Goal: Obtain resource: Obtain resource

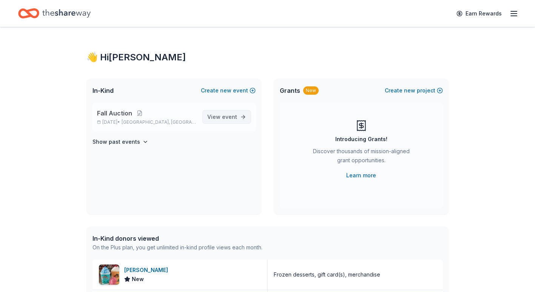
click at [214, 117] on span "View event" at bounding box center [222, 117] width 30 height 9
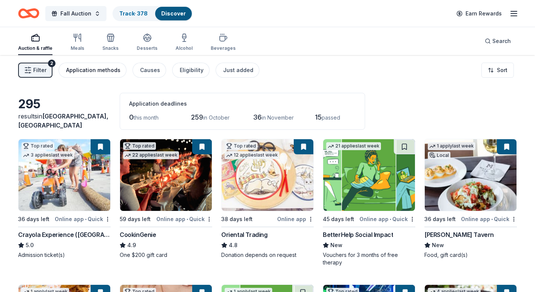
click at [94, 70] on div "Application methods" at bounding box center [93, 70] width 54 height 9
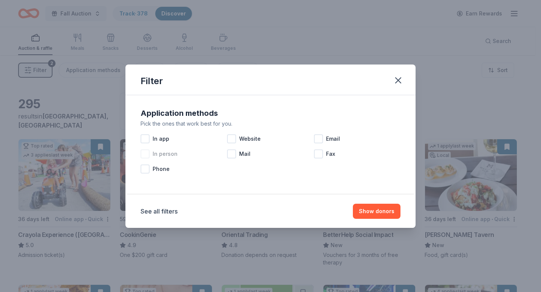
click at [146, 154] on div at bounding box center [145, 154] width 9 height 9
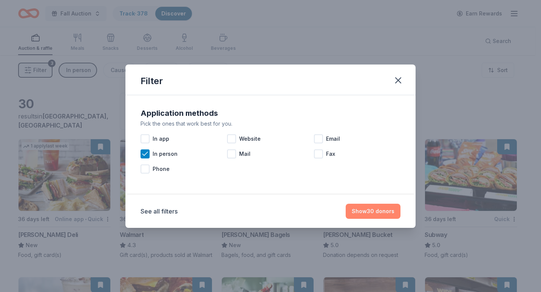
click at [385, 213] on button "Show 30 donors" at bounding box center [373, 211] width 55 height 15
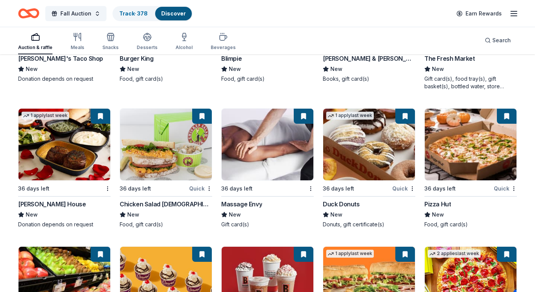
scroll to position [608, 0]
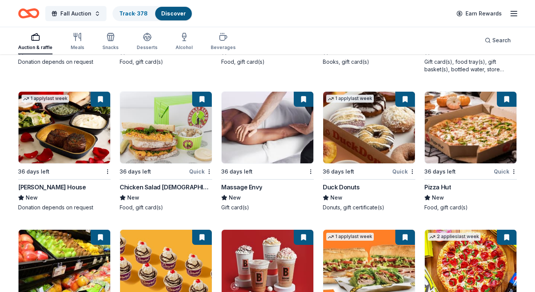
click at [266, 145] on img at bounding box center [268, 128] width 92 height 72
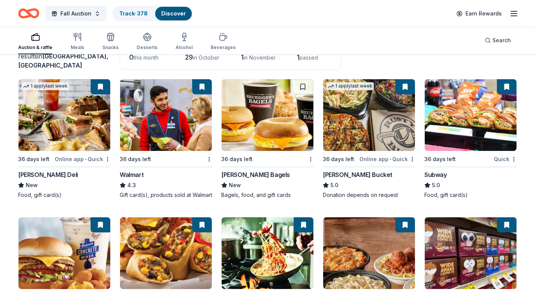
scroll to position [0, 0]
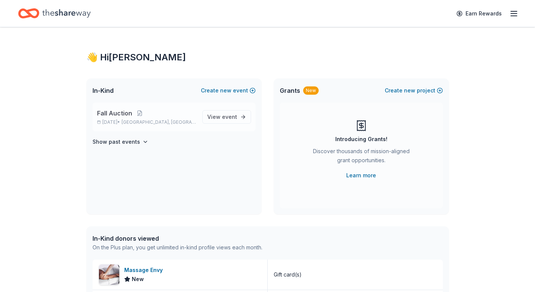
click at [114, 115] on span "Fall Auction" at bounding box center [114, 113] width 35 height 9
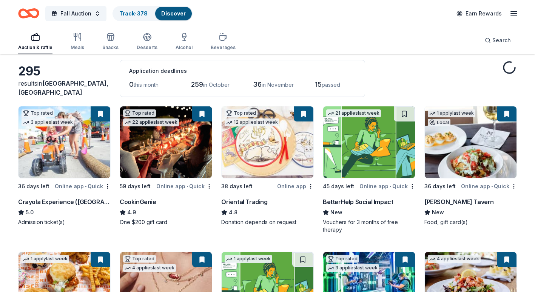
scroll to position [38, 0]
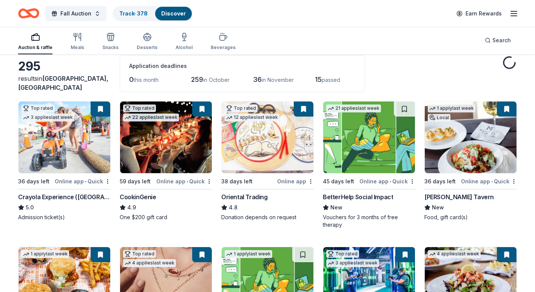
click at [46, 199] on div "Crayola Experience ([GEOGRAPHIC_DATA])" at bounding box center [64, 197] width 93 height 9
click at [158, 149] on img at bounding box center [166, 138] width 92 height 72
click at [254, 143] on img at bounding box center [268, 138] width 92 height 72
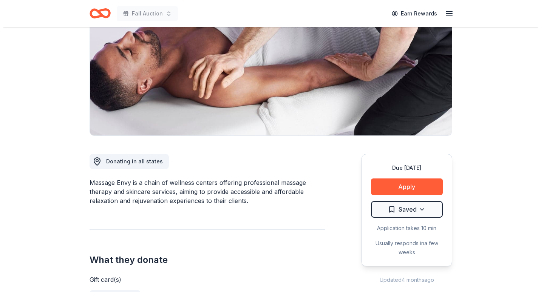
scroll to position [113, 0]
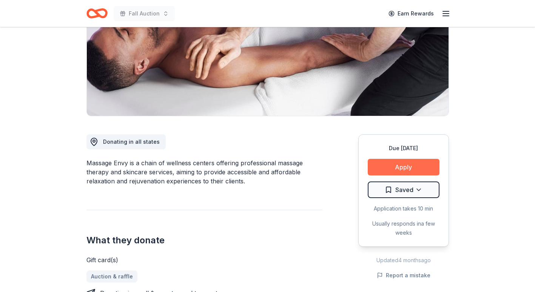
click at [410, 167] on button "Apply" at bounding box center [404, 167] width 72 height 17
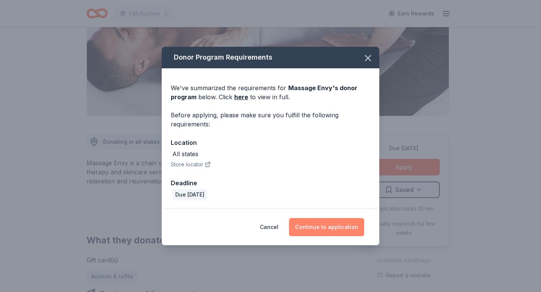
click at [315, 230] on button "Continue to application" at bounding box center [326, 227] width 75 height 18
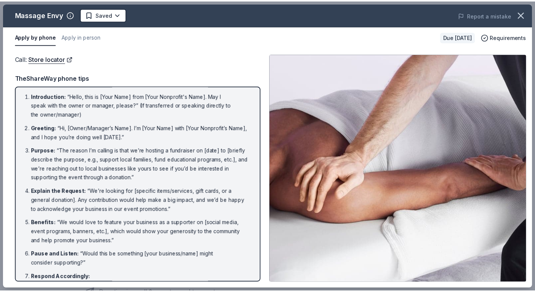
scroll to position [0, 0]
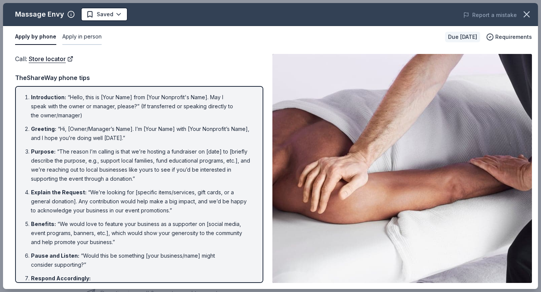
click at [85, 36] on button "Apply in person" at bounding box center [81, 37] width 39 height 16
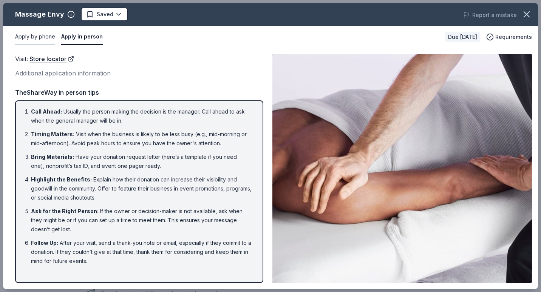
click at [23, 37] on button "Apply by phone" at bounding box center [35, 37] width 40 height 16
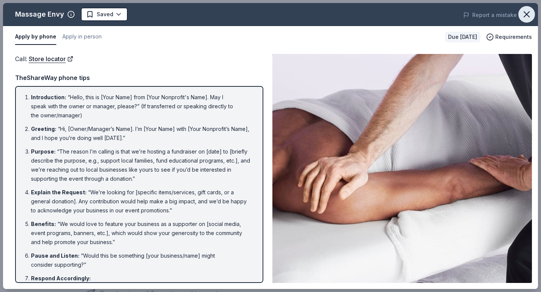
click at [531, 14] on icon "button" at bounding box center [526, 14] width 11 height 11
